Goal: Task Accomplishment & Management: Manage account settings

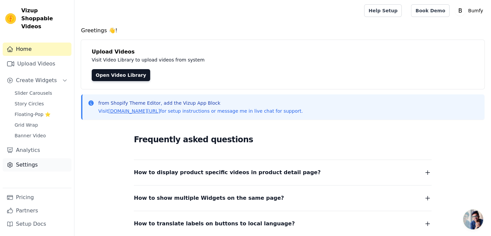
click at [11, 162] on icon "Sidebar" at bounding box center [10, 164] width 5 height 5
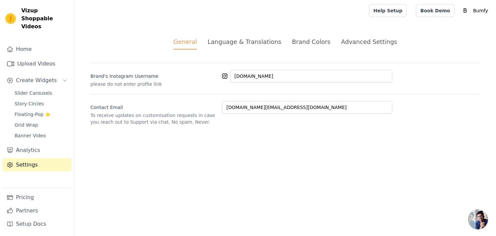
click at [351, 42] on div "Advanced Settings" at bounding box center [369, 41] width 56 height 9
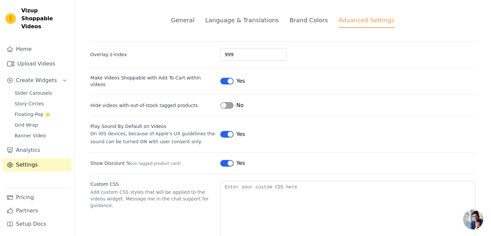
scroll to position [36, 0]
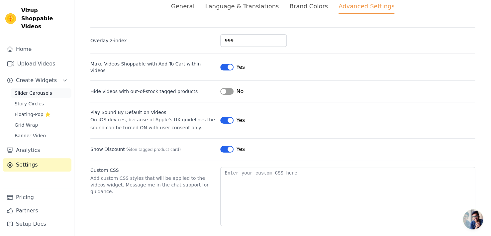
click at [49, 88] on link "Slider Carousels" at bounding box center [41, 92] width 61 height 9
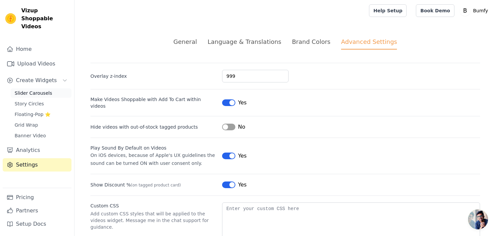
click at [49, 88] on link "Slider Carousels" at bounding box center [41, 92] width 61 height 9
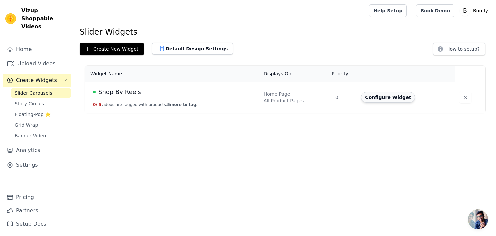
click at [385, 100] on button "Configure Widget" at bounding box center [388, 97] width 54 height 11
click at [385, 100] on html "Vizup Shoppable Videos Home Upload Videos Create Widgets Slider Carousels Story…" at bounding box center [248, 56] width 496 height 113
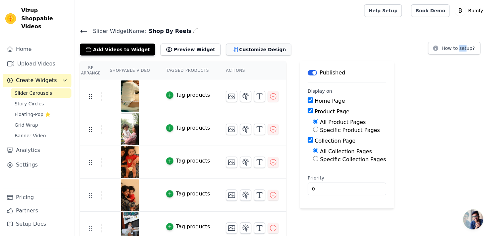
click at [251, 51] on button "Customize Design" at bounding box center [258, 50] width 65 height 12
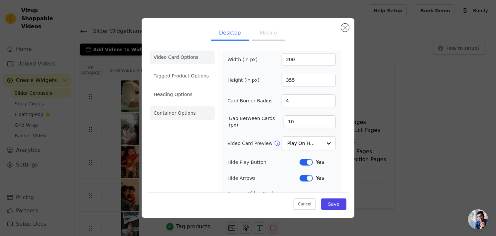
click at [166, 115] on li "Container Options" at bounding box center [182, 112] width 65 height 13
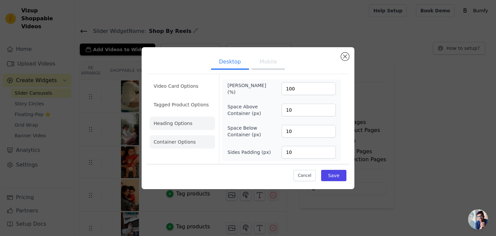
click at [186, 128] on li "Heading Options" at bounding box center [182, 123] width 65 height 13
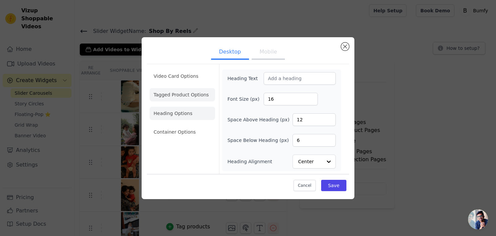
click at [192, 125] on li "Tagged Product Options" at bounding box center [182, 131] width 65 height 13
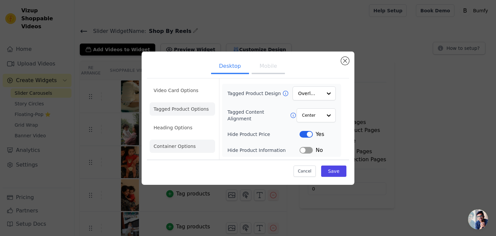
click at [189, 145] on li "Container Options" at bounding box center [182, 146] width 65 height 13
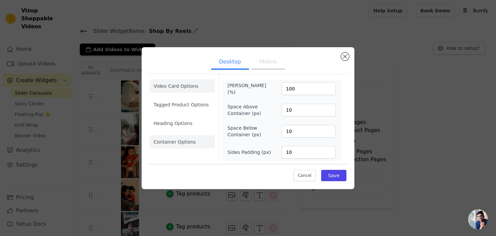
click at [168, 98] on li "Video Card Options" at bounding box center [182, 104] width 65 height 13
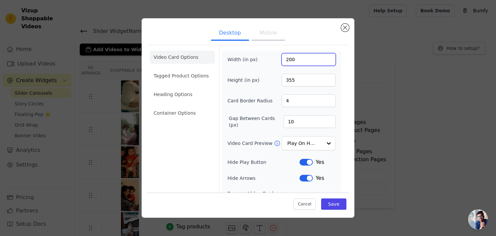
click at [314, 57] on input "200" at bounding box center [308, 59] width 54 height 13
drag, startPoint x: 314, startPoint y: 57, endPoint x: 279, endPoint y: 61, distance: 35.2
click at [281, 61] on input "200" at bounding box center [308, 59] width 54 height 13
type input "400"
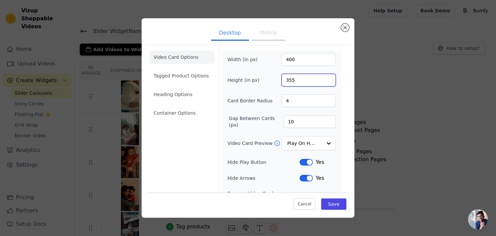
drag, startPoint x: 296, startPoint y: 78, endPoint x: 275, endPoint y: 81, distance: 20.9
click at [275, 81] on div "Height (in px) 355" at bounding box center [281, 80] width 108 height 13
click at [289, 77] on input "355" at bounding box center [308, 80] width 54 height 13
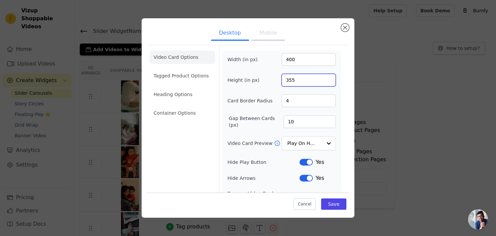
click at [289, 77] on input "355" at bounding box center [308, 80] width 54 height 13
type input "710"
click at [260, 95] on div "Card Border Radius 4" at bounding box center [281, 100] width 108 height 13
click at [303, 100] on input "4" at bounding box center [308, 100] width 54 height 13
type input "10"
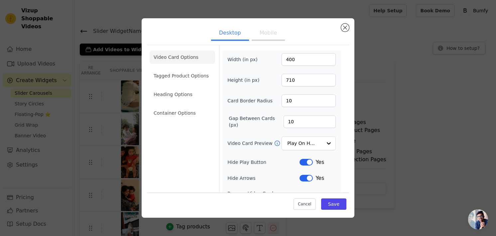
click at [264, 136] on div "Video Card Preview Play On Hover" at bounding box center [281, 143] width 108 height 14
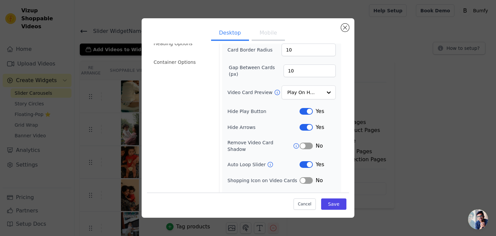
scroll to position [57, 0]
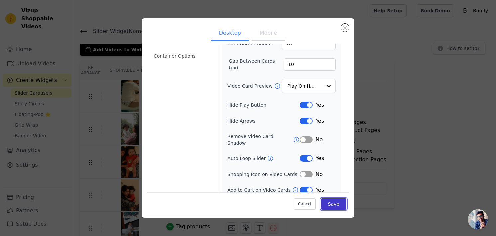
click at [323, 202] on button "Save" at bounding box center [333, 203] width 25 height 11
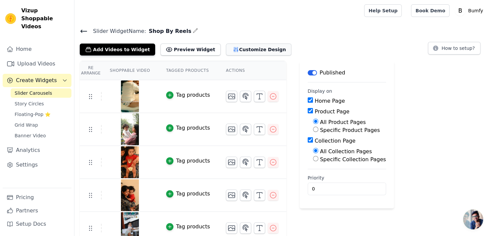
click at [247, 50] on button "Customize Design" at bounding box center [258, 50] width 65 height 12
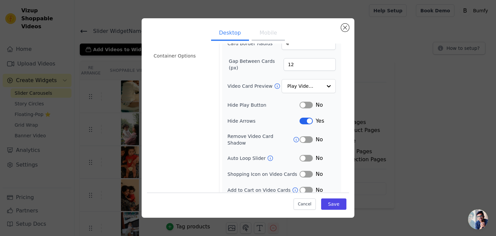
scroll to position [0, 0]
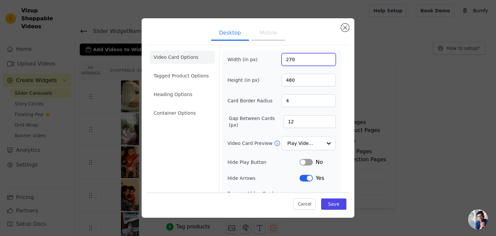
drag, startPoint x: 292, startPoint y: 61, endPoint x: 283, endPoint y: 61, distance: 8.3
click at [283, 61] on input "270" at bounding box center [308, 59] width 54 height 13
type input "200"
click at [293, 84] on input "480" at bounding box center [308, 80] width 54 height 13
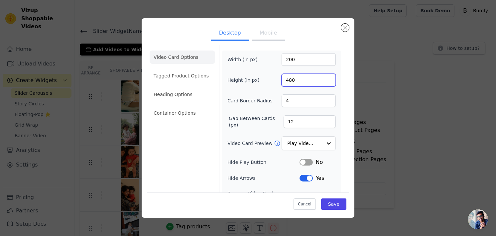
click at [293, 84] on input "480" at bounding box center [308, 80] width 54 height 13
type input "355"
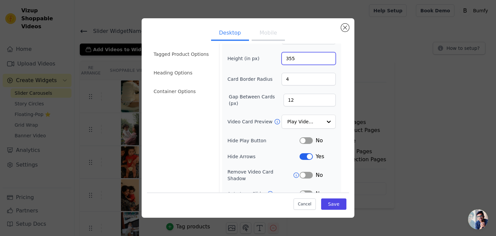
scroll to position [33, 0]
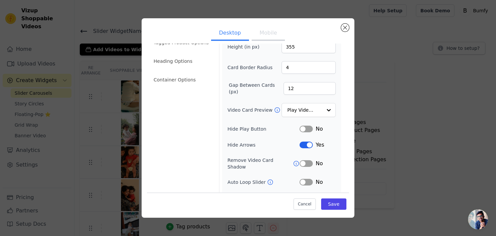
click at [302, 146] on button "Label" at bounding box center [305, 145] width 13 height 7
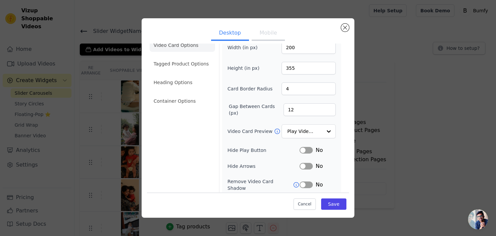
scroll to position [0, 0]
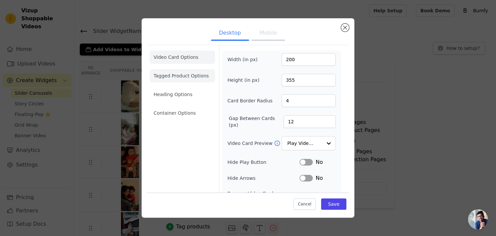
click at [185, 106] on li "Tagged Product Options" at bounding box center [182, 112] width 65 height 13
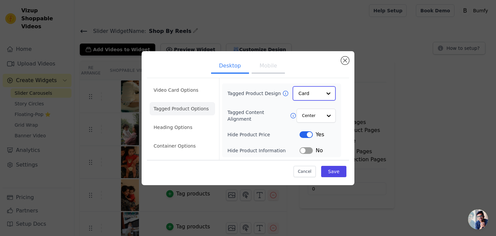
click at [316, 98] on input "Tagged Product Design" at bounding box center [309, 93] width 23 height 13
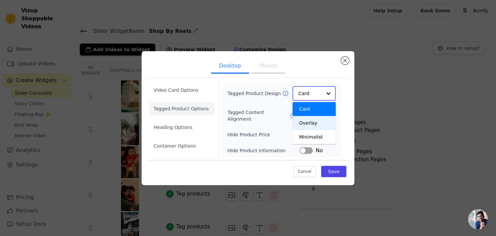
click at [313, 125] on div "Overlay" at bounding box center [313, 123] width 43 height 14
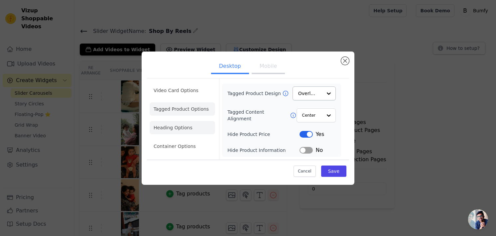
click at [178, 134] on li "Heading Options" at bounding box center [182, 127] width 65 height 13
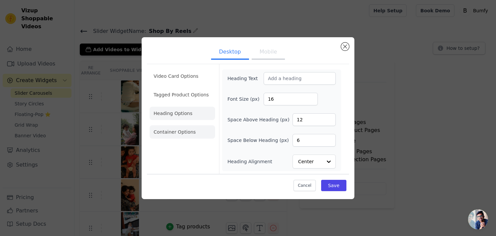
click at [181, 133] on li "Container Options" at bounding box center [182, 131] width 65 height 13
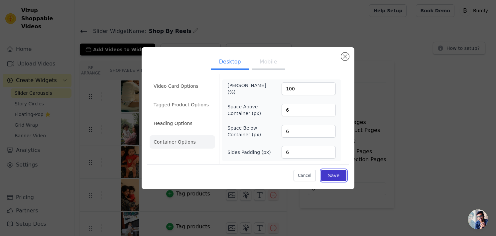
click at [338, 172] on button "Save" at bounding box center [333, 175] width 25 height 11
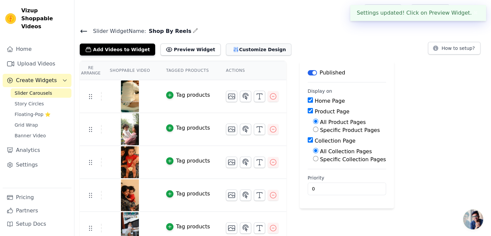
click at [239, 53] on button "Customize Design" at bounding box center [258, 50] width 65 height 12
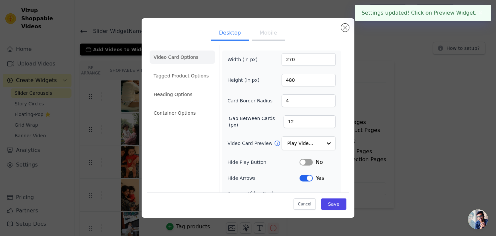
click at [270, 36] on button "Mobile" at bounding box center [267, 33] width 33 height 15
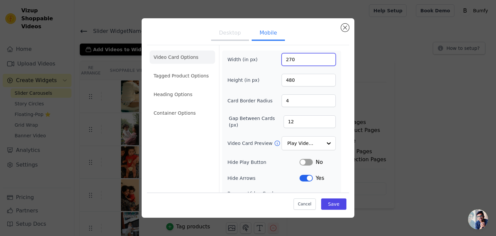
click at [296, 55] on input "270" at bounding box center [308, 59] width 54 height 13
type input "27"
click at [227, 32] on button "Desktop" at bounding box center [230, 33] width 38 height 15
click at [298, 59] on input "270" at bounding box center [308, 59] width 54 height 13
type input "275"
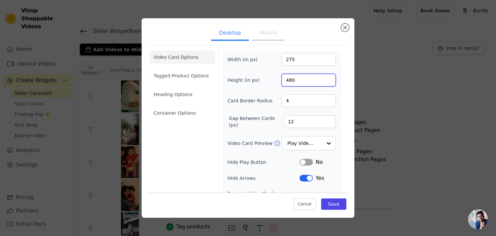
click at [286, 79] on input "480" at bounding box center [308, 80] width 54 height 13
type input "450"
drag, startPoint x: 290, startPoint y: 103, endPoint x: 278, endPoint y: 106, distance: 12.3
click at [281, 106] on input "4" at bounding box center [308, 100] width 54 height 13
type input "10"
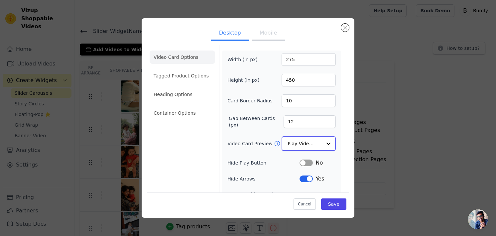
click at [315, 144] on input "Video Card Preview" at bounding box center [304, 143] width 34 height 13
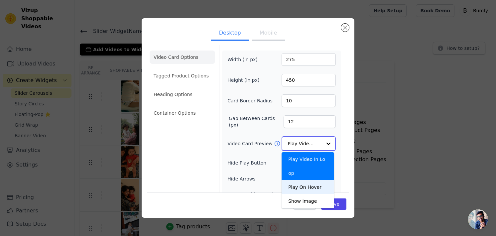
click at [311, 180] on div "Play On Hover" at bounding box center [307, 187] width 52 height 14
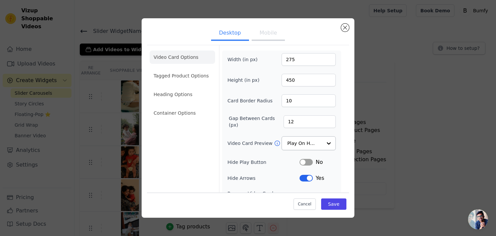
click at [302, 177] on button "Label" at bounding box center [305, 178] width 13 height 7
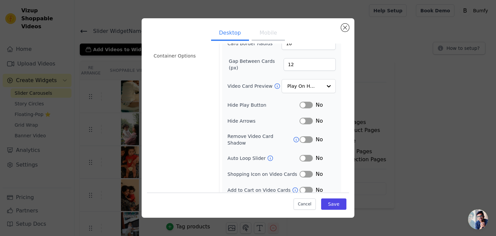
click at [305, 156] on div "Width (in px) 275 Height (in px) 450 Card Border Radius 10 Gap Between Cards (p…" at bounding box center [281, 95] width 108 height 198
click at [305, 155] on button "Label" at bounding box center [305, 158] width 13 height 7
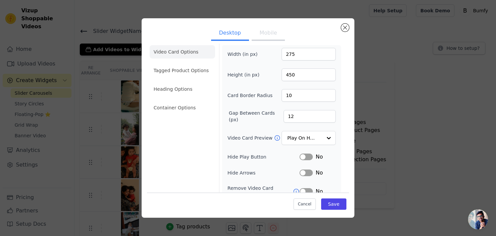
scroll to position [0, 0]
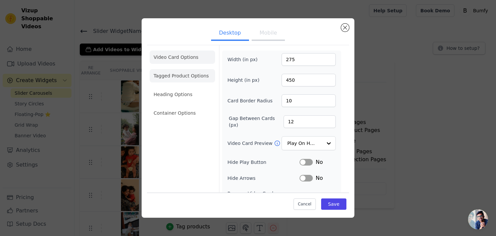
click at [191, 106] on li "Tagged Product Options" at bounding box center [182, 112] width 65 height 13
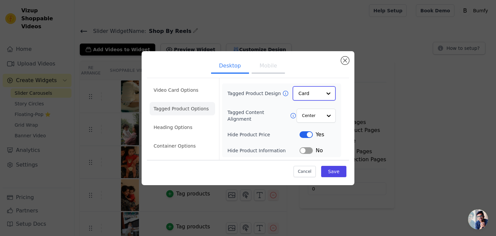
click at [304, 95] on input "Tagged Product Design" at bounding box center [309, 93] width 23 height 13
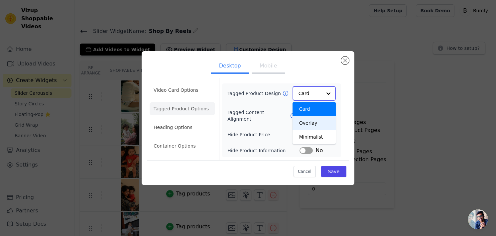
click at [310, 123] on div "Overlay" at bounding box center [313, 123] width 43 height 14
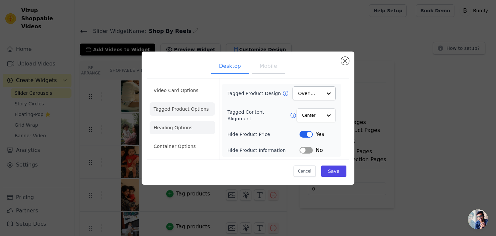
click at [187, 130] on li "Heading Options" at bounding box center [182, 127] width 65 height 13
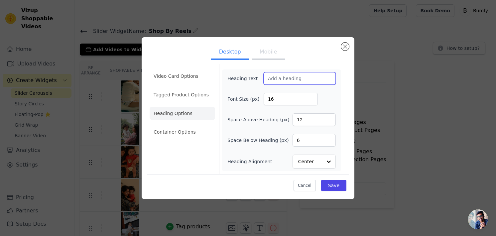
click at [290, 76] on input "Heading Text" at bounding box center [299, 78] width 72 height 13
type input "Check Out Our Videos"
drag, startPoint x: 288, startPoint y: 98, endPoint x: 251, endPoint y: 99, distance: 37.2
click at [251, 99] on div "Font Size (px) 16" at bounding box center [281, 99] width 108 height 13
type input "32"
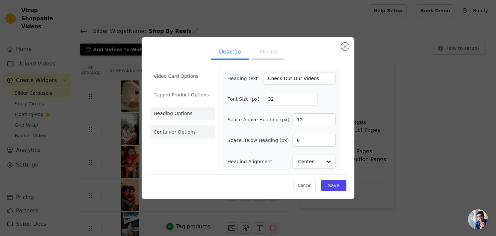
click at [180, 132] on li "Container Options" at bounding box center [182, 131] width 65 height 13
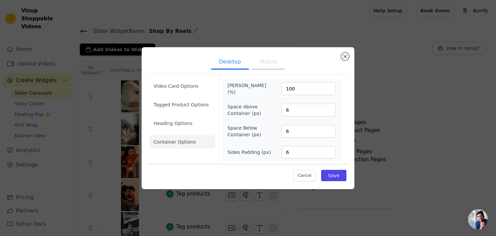
click at [263, 61] on button "Mobile" at bounding box center [267, 62] width 33 height 15
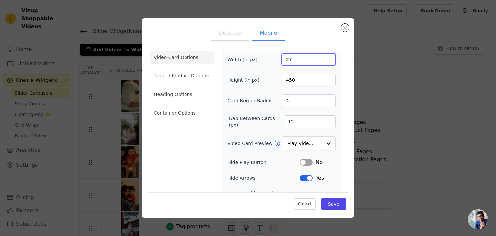
click at [310, 56] on input "27" at bounding box center [308, 59] width 54 height 13
type input "275"
drag, startPoint x: 318, startPoint y: 102, endPoint x: 270, endPoint y: 104, distance: 47.9
click at [270, 104] on div "Card Border Radius 4" at bounding box center [281, 100] width 108 height 13
type input "10"
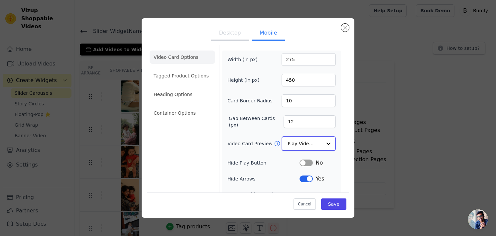
click at [307, 146] on input "Video Card Preview" at bounding box center [304, 143] width 34 height 13
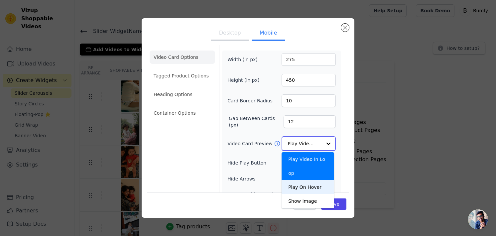
click at [310, 180] on div "Play On Hover" at bounding box center [307, 187] width 52 height 14
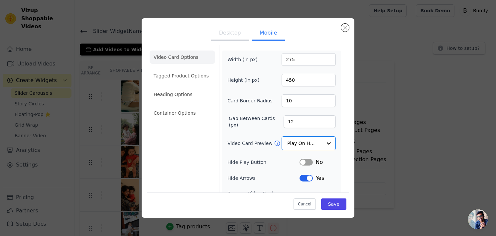
click at [307, 179] on button "Label" at bounding box center [305, 178] width 13 height 7
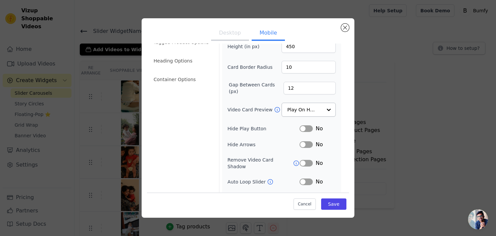
scroll to position [66, 0]
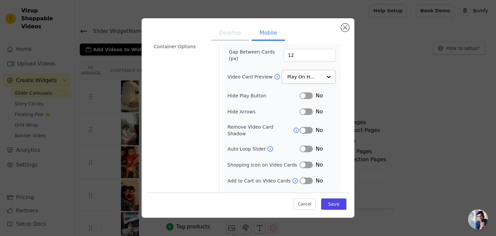
click at [305, 146] on button "Label" at bounding box center [305, 149] width 13 height 7
click at [299, 146] on button "Label" at bounding box center [305, 149] width 13 height 7
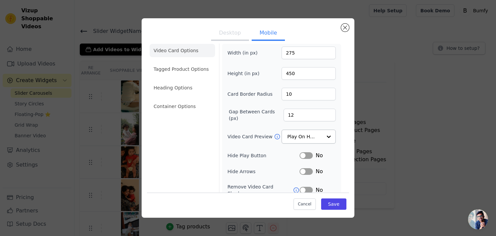
scroll to position [0, 0]
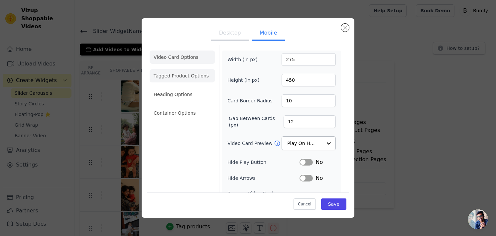
click at [177, 106] on li "Tagged Product Options" at bounding box center [182, 112] width 65 height 13
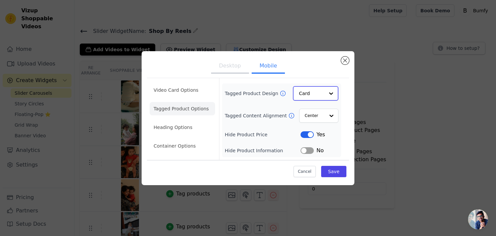
click at [316, 97] on input "Tagged Product Design" at bounding box center [312, 93] width 26 height 13
click at [191, 124] on li "Heading Options" at bounding box center [182, 127] width 65 height 13
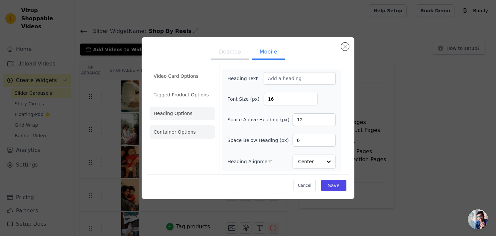
click at [170, 132] on li "Container Options" at bounding box center [182, 131] width 65 height 13
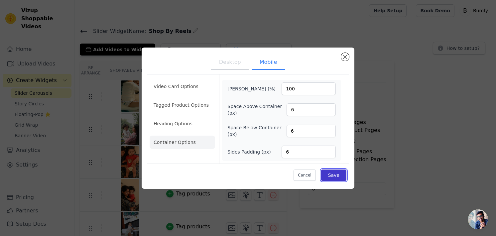
click at [337, 174] on button "Save" at bounding box center [333, 174] width 25 height 11
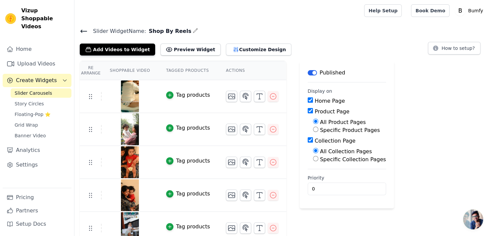
click at [223, 42] on div "Add Videos to Widget Preview Widget Customize Design" at bounding box center [188, 48] width 217 height 15
click at [226, 44] on button "Customize Design" at bounding box center [258, 50] width 65 height 12
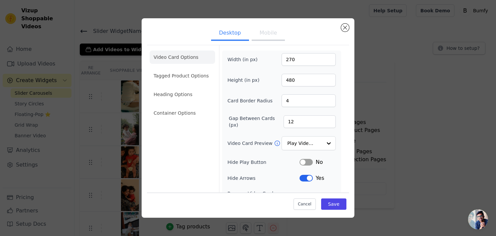
click at [262, 34] on button "Mobile" at bounding box center [267, 33] width 33 height 15
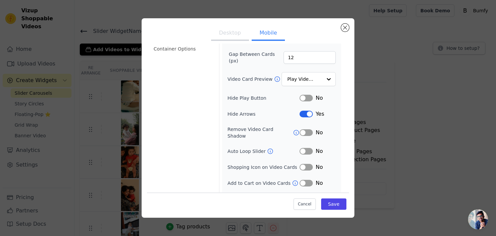
scroll to position [73, 0]
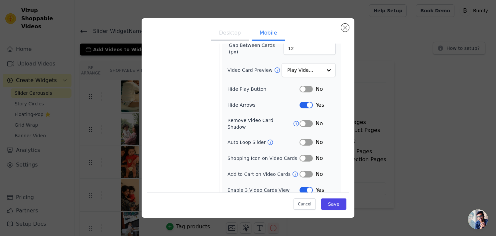
click at [302, 187] on button "Label" at bounding box center [305, 190] width 13 height 7
click at [330, 203] on button "Save" at bounding box center [333, 203] width 25 height 11
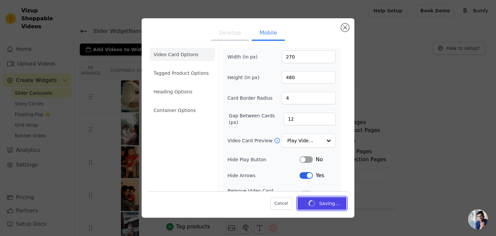
scroll to position [0, 0]
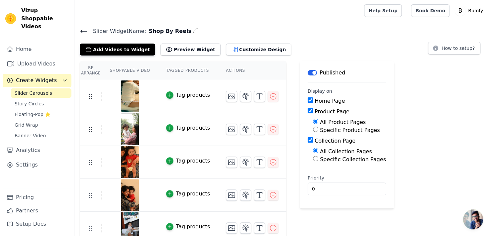
click at [86, 31] on icon at bounding box center [84, 31] width 6 height 3
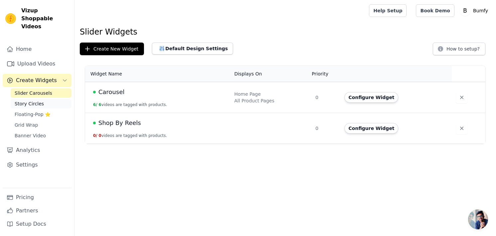
click at [39, 100] on span "Story Circles" at bounding box center [29, 103] width 29 height 7
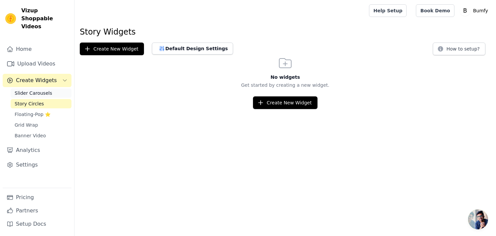
click at [37, 90] on span "Slider Carousels" at bounding box center [34, 93] width 38 height 7
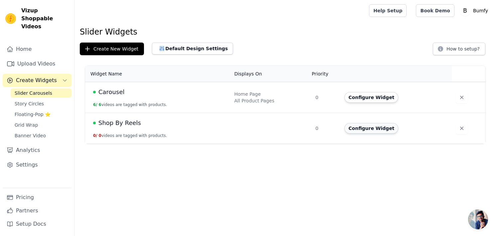
click at [356, 126] on button "Configure Widget" at bounding box center [371, 128] width 54 height 11
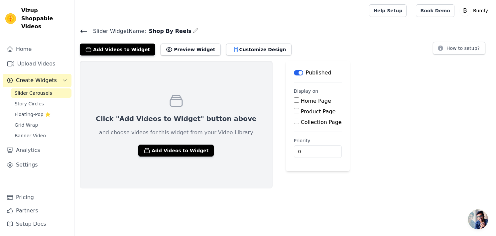
click at [44, 90] on span "Slider Carousels" at bounding box center [34, 93] width 38 height 7
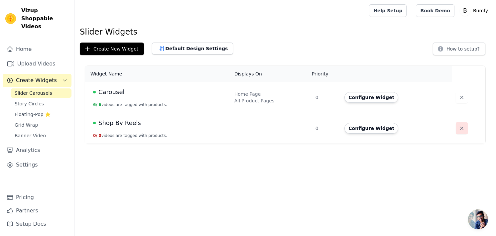
click at [458, 130] on icon "button" at bounding box center [461, 128] width 7 height 7
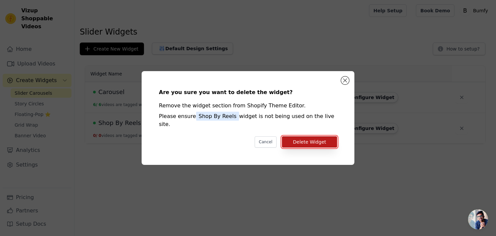
click at [298, 139] on button "Delete Widget" at bounding box center [309, 141] width 55 height 11
